Goal: Task Accomplishment & Management: Complete application form

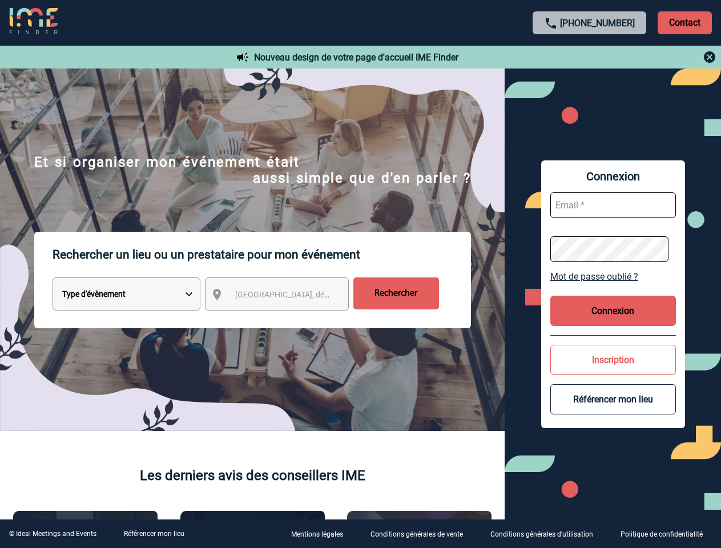
click at [360, 274] on p "Rechercher un lieu ou un prestataire pour mon événement" at bounding box center [262, 255] width 419 height 46
click at [685, 22] on p "Contact" at bounding box center [685, 22] width 54 height 23
click at [590, 57] on div at bounding box center [590, 57] width 254 height 14
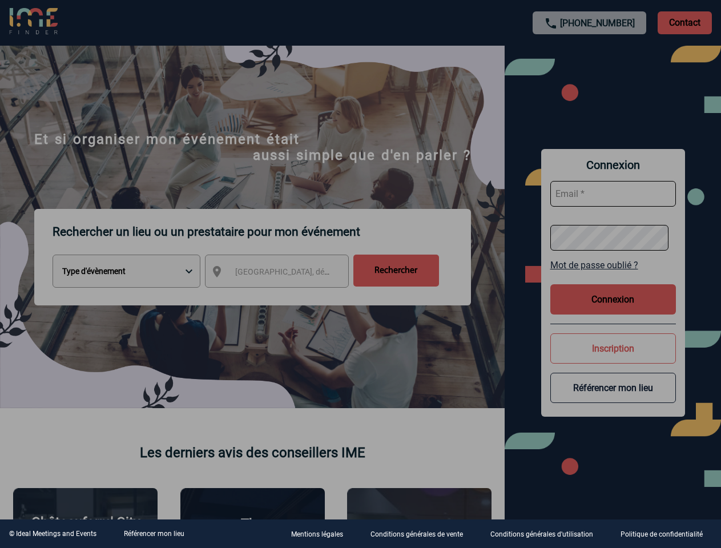
click at [287, 296] on div at bounding box center [360, 274] width 721 height 548
click at [613, 276] on div at bounding box center [360, 274] width 721 height 548
click at [613, 311] on div at bounding box center [360, 274] width 721 height 548
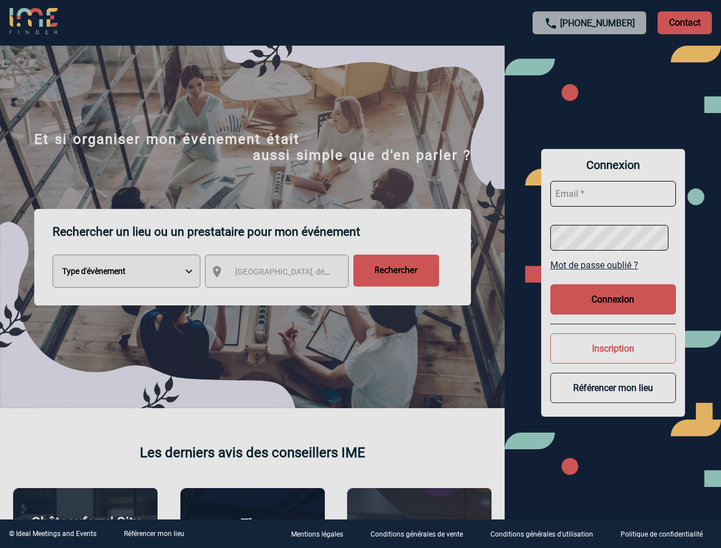
click at [613, 360] on button "Inscription" at bounding box center [614, 349] width 126 height 30
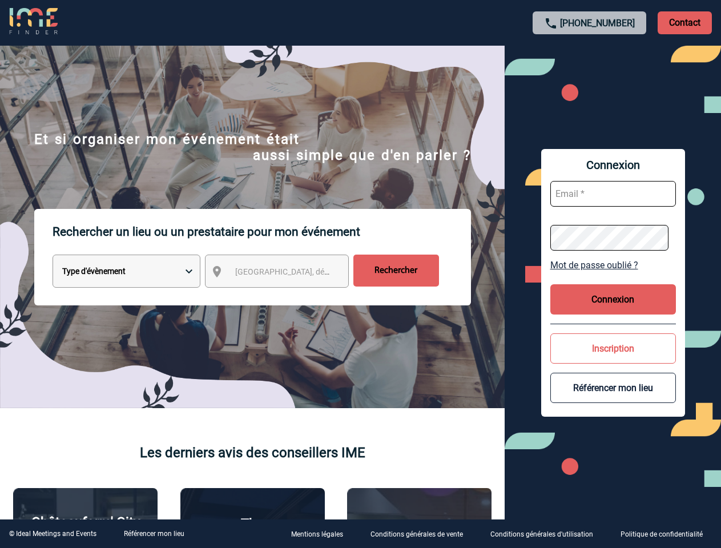
click at [613, 399] on button "Référencer mon lieu" at bounding box center [614, 388] width 126 height 30
click at [154, 534] on link "Référencer mon lieu" at bounding box center [154, 534] width 61 height 8
